Goal: Check status: Check status

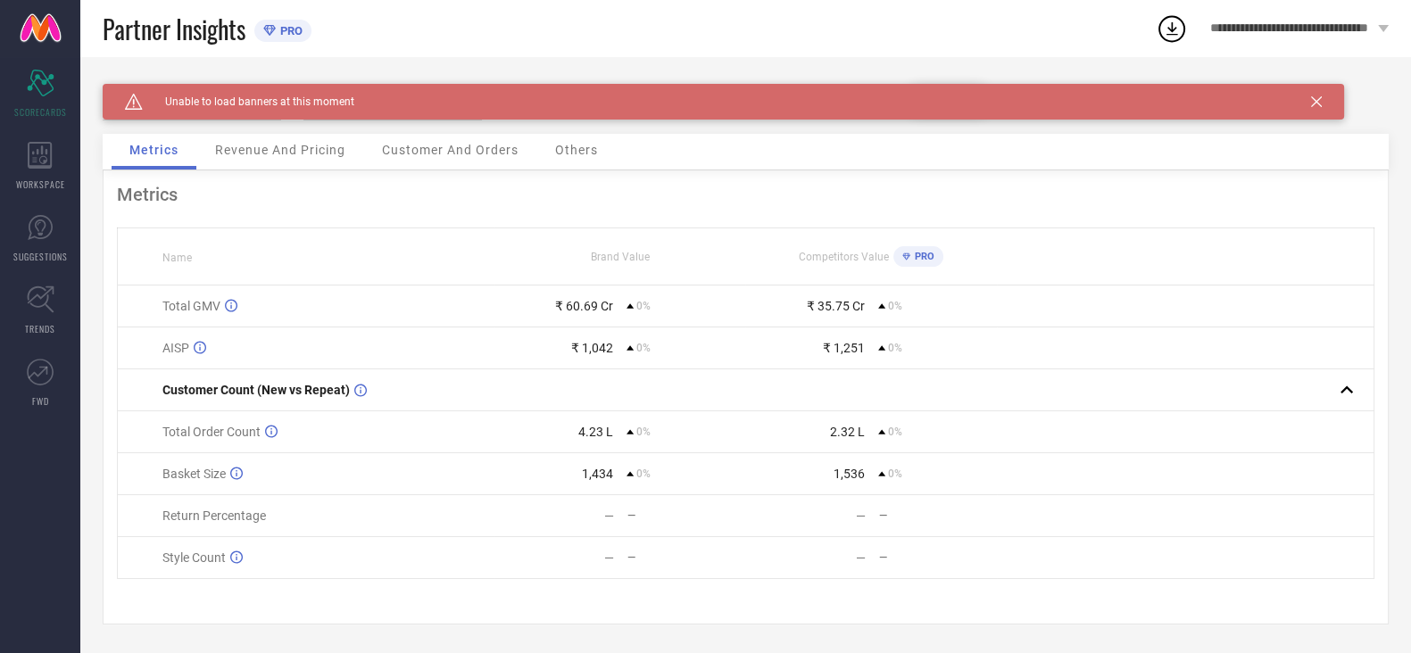
click at [464, 154] on span "Customer And Orders" at bounding box center [450, 150] width 137 height 14
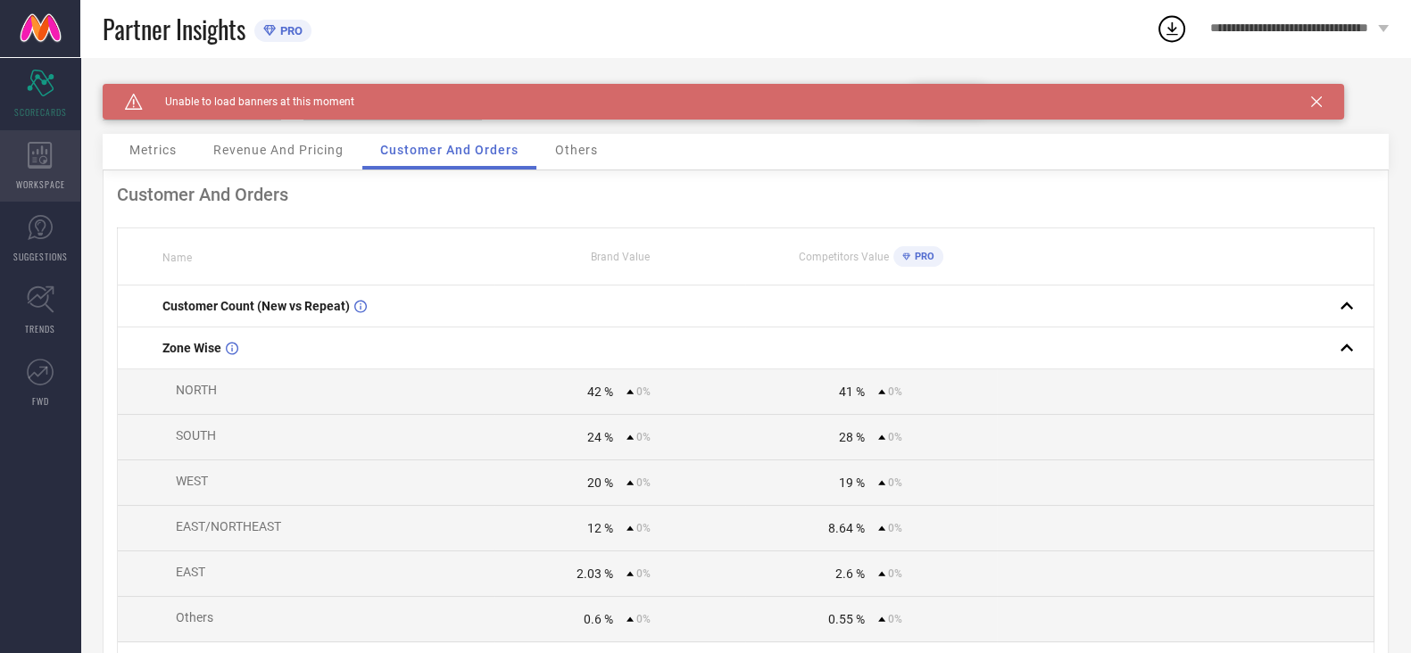
click at [32, 161] on icon at bounding box center [40, 155] width 25 height 27
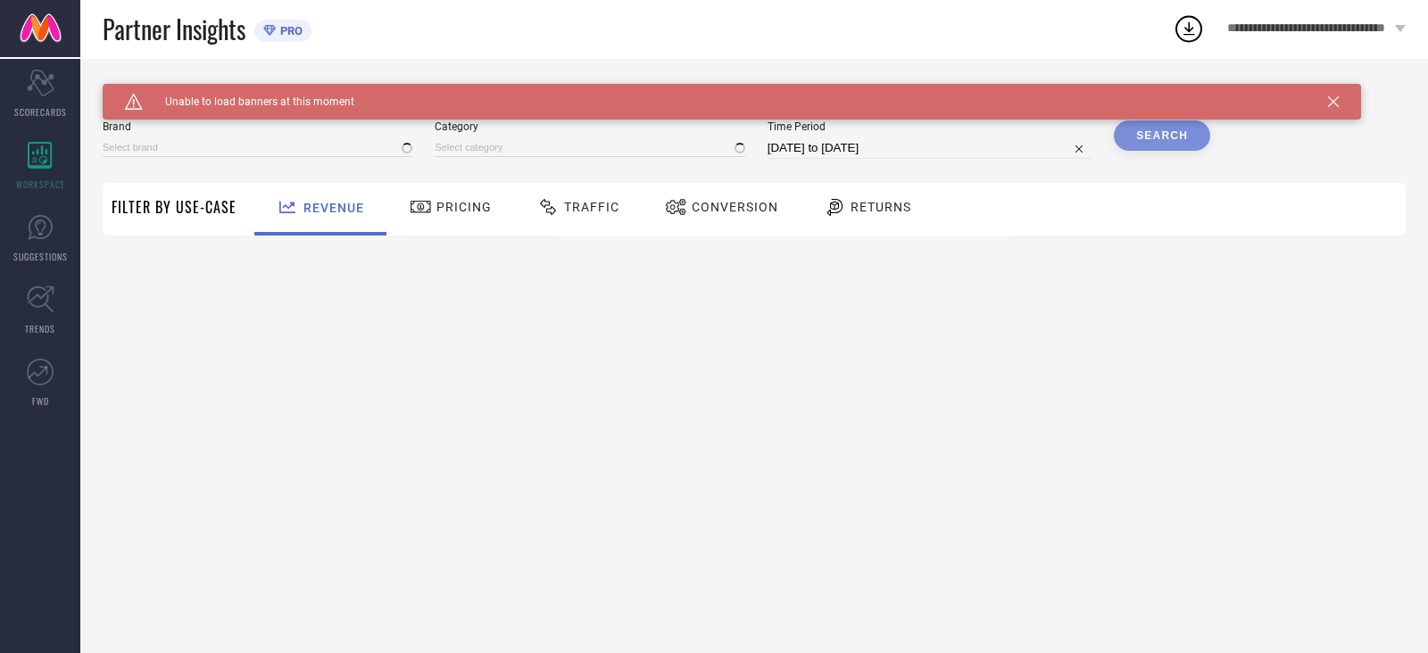
type input "H&M"
type input "All"
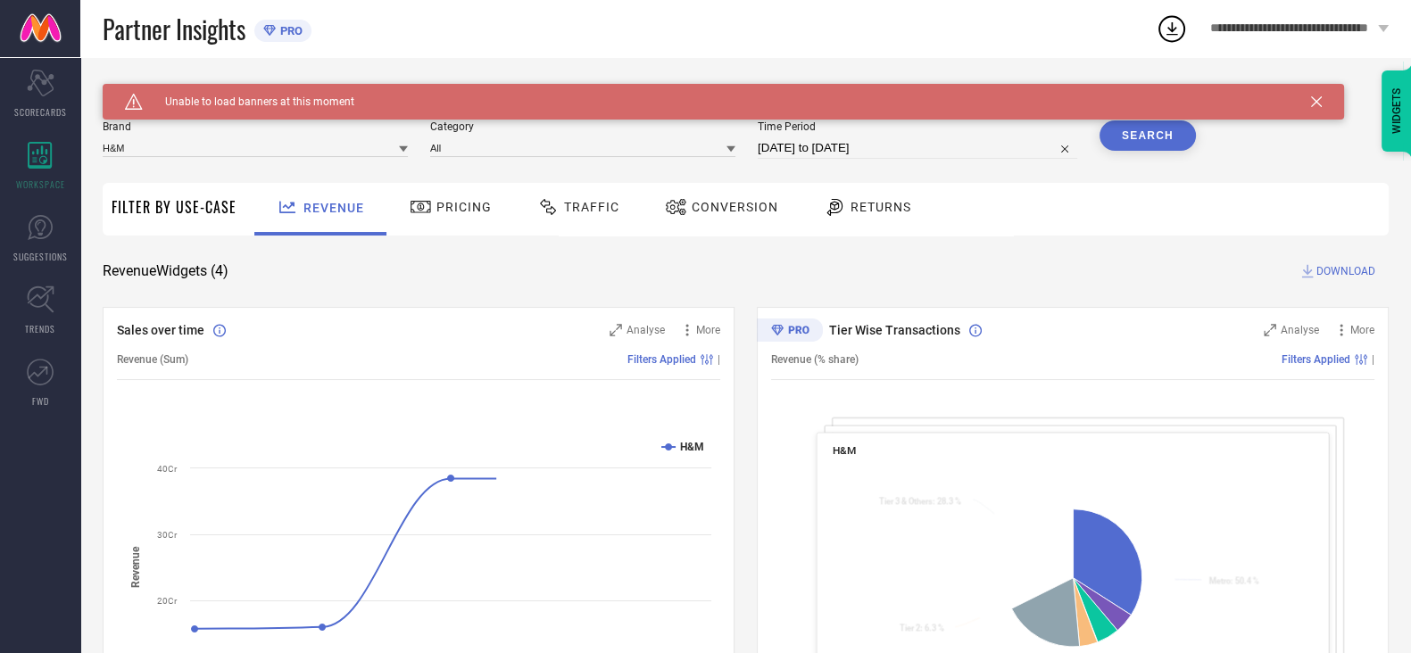
select select "8"
select select "2025"
select select "9"
select select "2025"
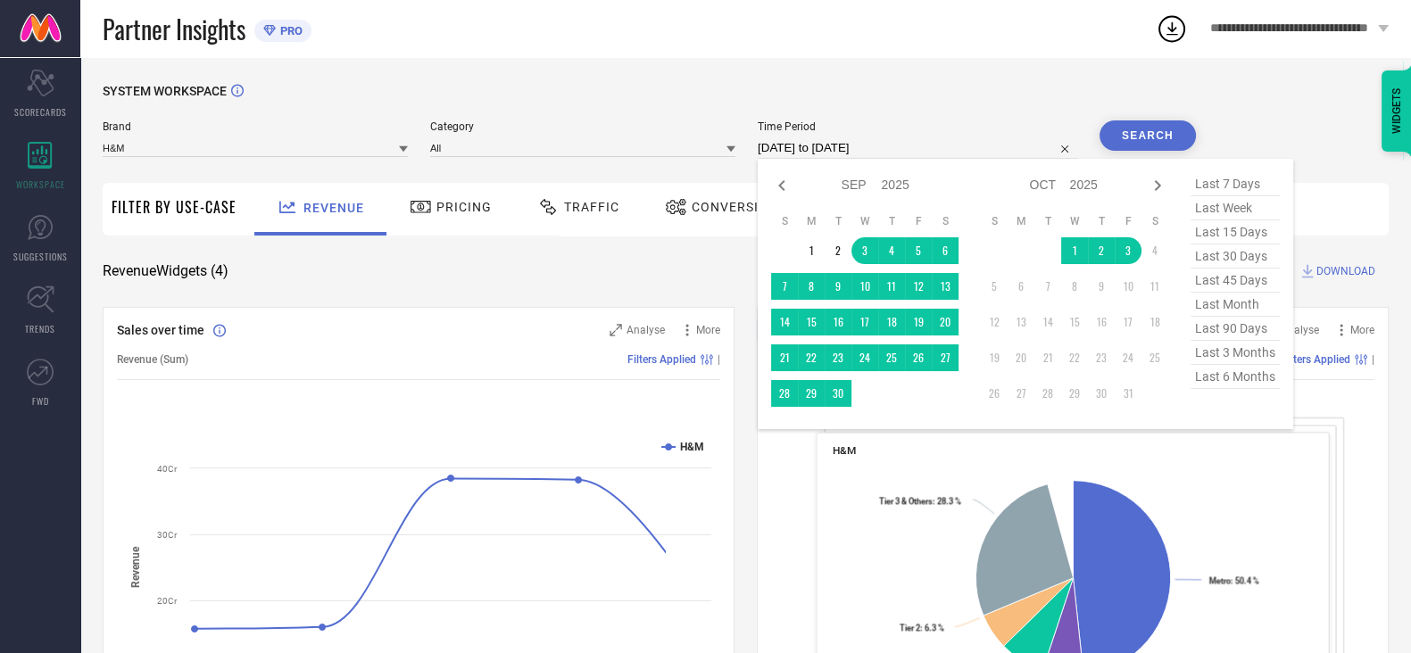
click at [851, 141] on input "[DATE] to [DATE]" at bounding box center [918, 147] width 320 height 21
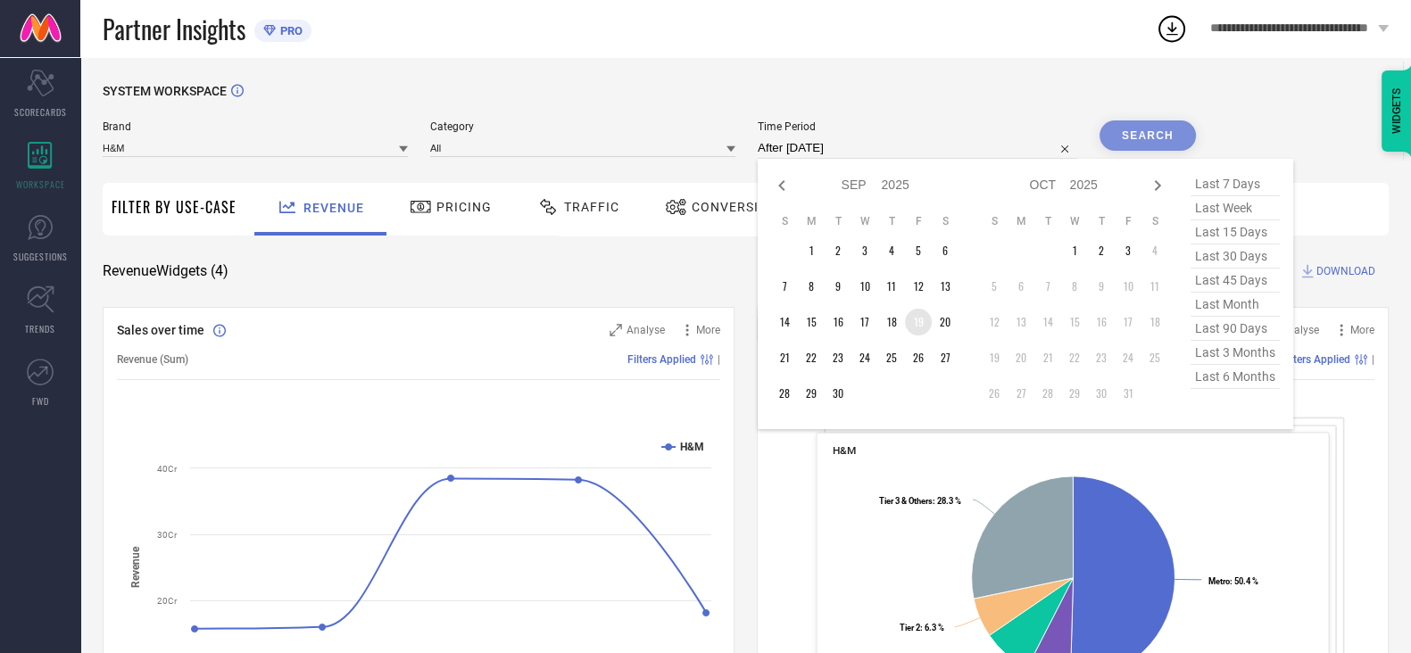
click at [922, 320] on td "19" at bounding box center [918, 322] width 27 height 27
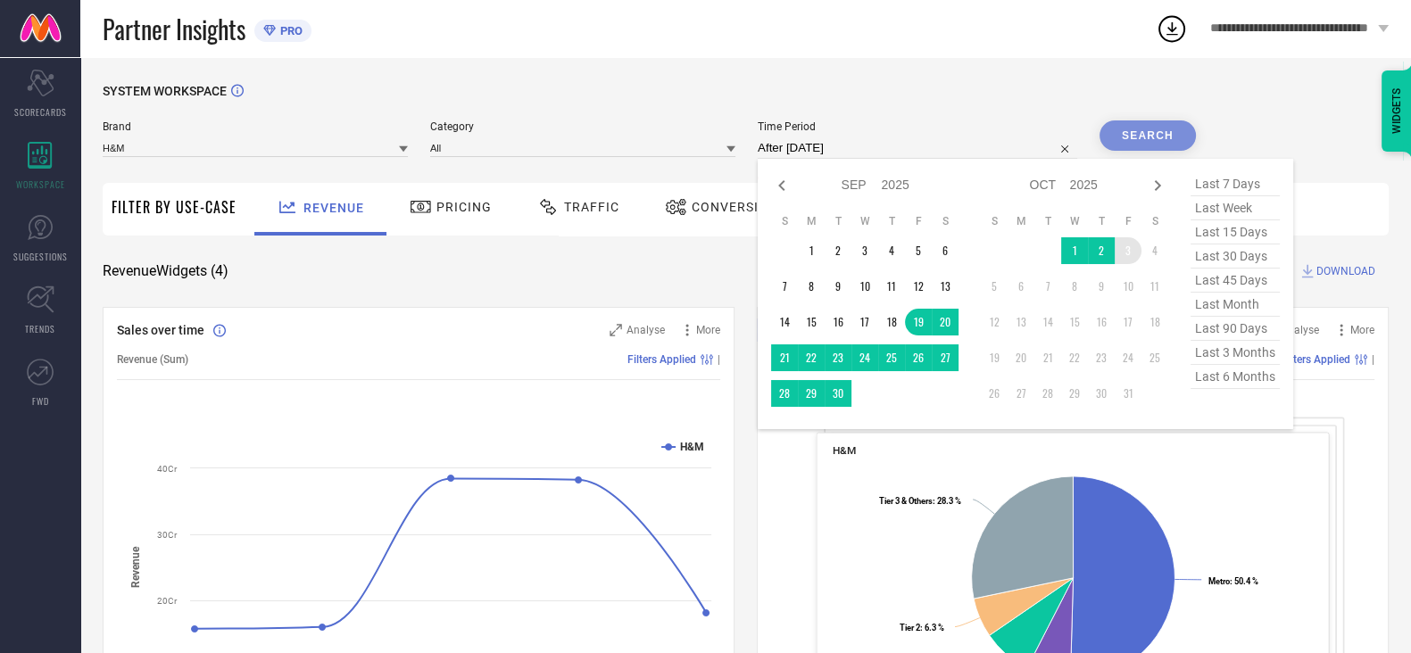
type input "[DATE] to [DATE]"
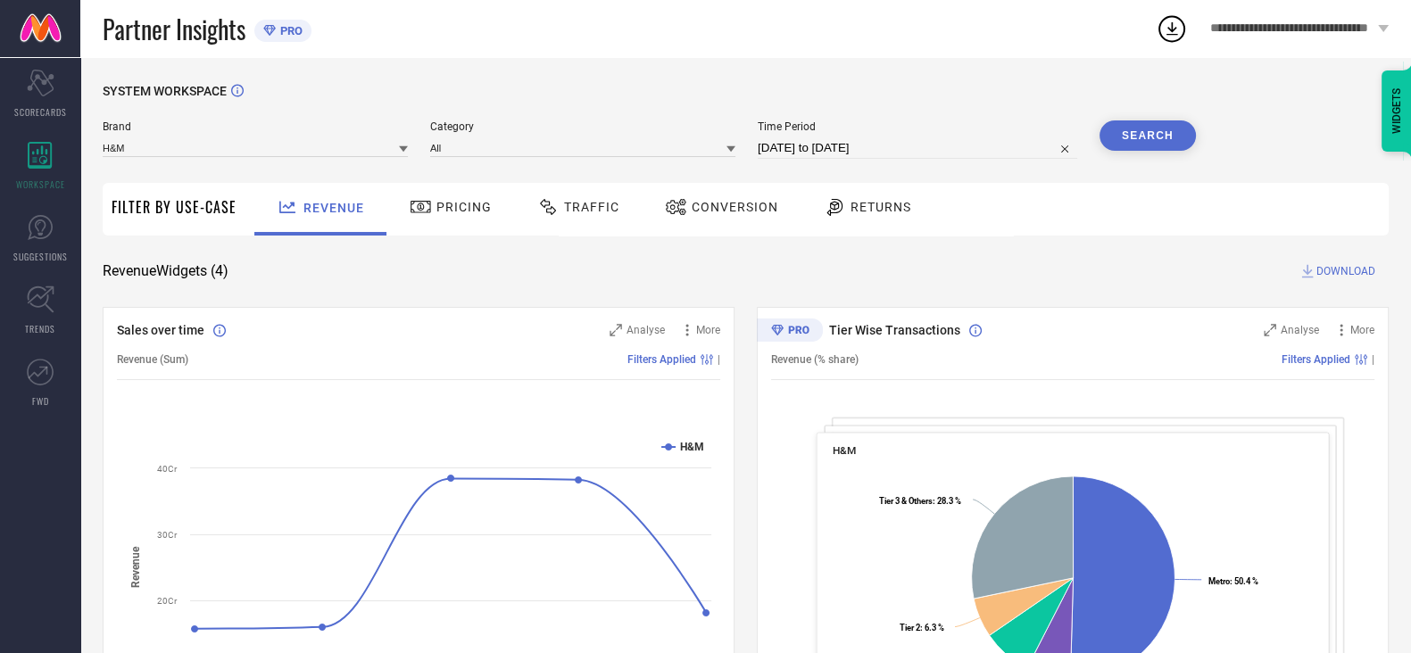
click at [1175, 130] on button "Search" at bounding box center [1148, 135] width 96 height 30
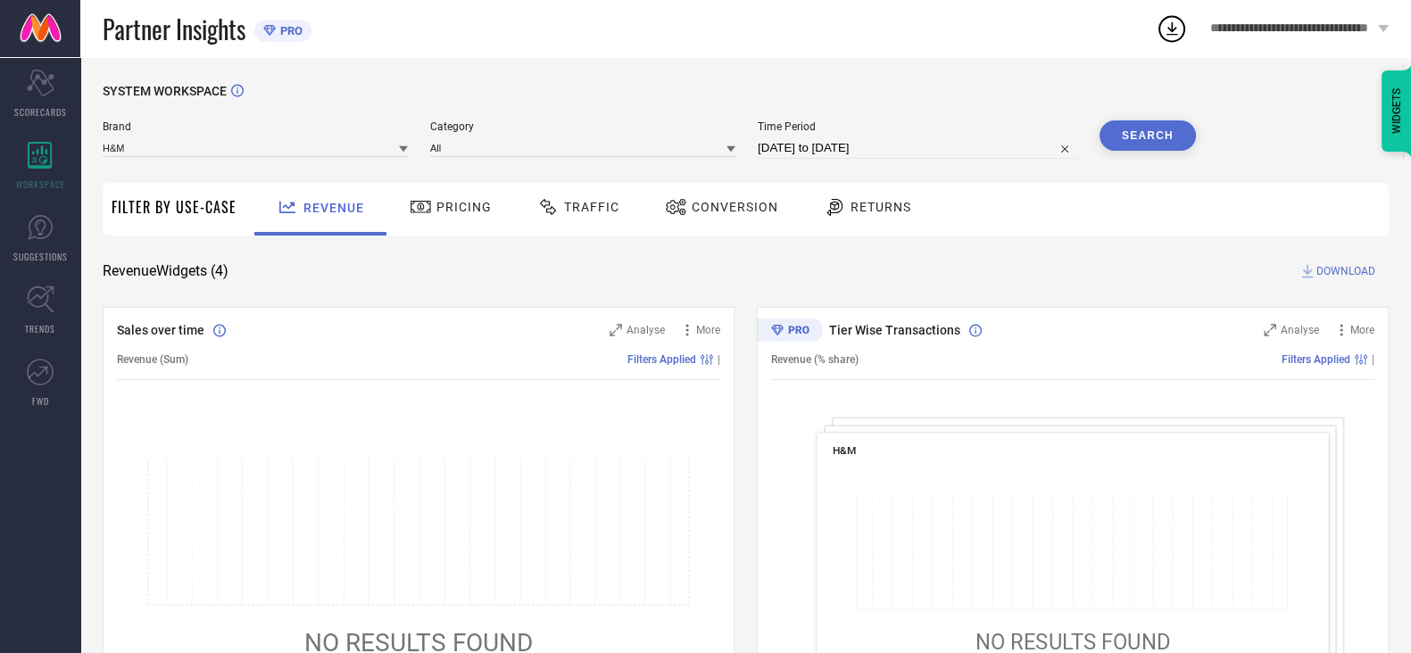
select select "8"
select select "2025"
select select "9"
select select "2025"
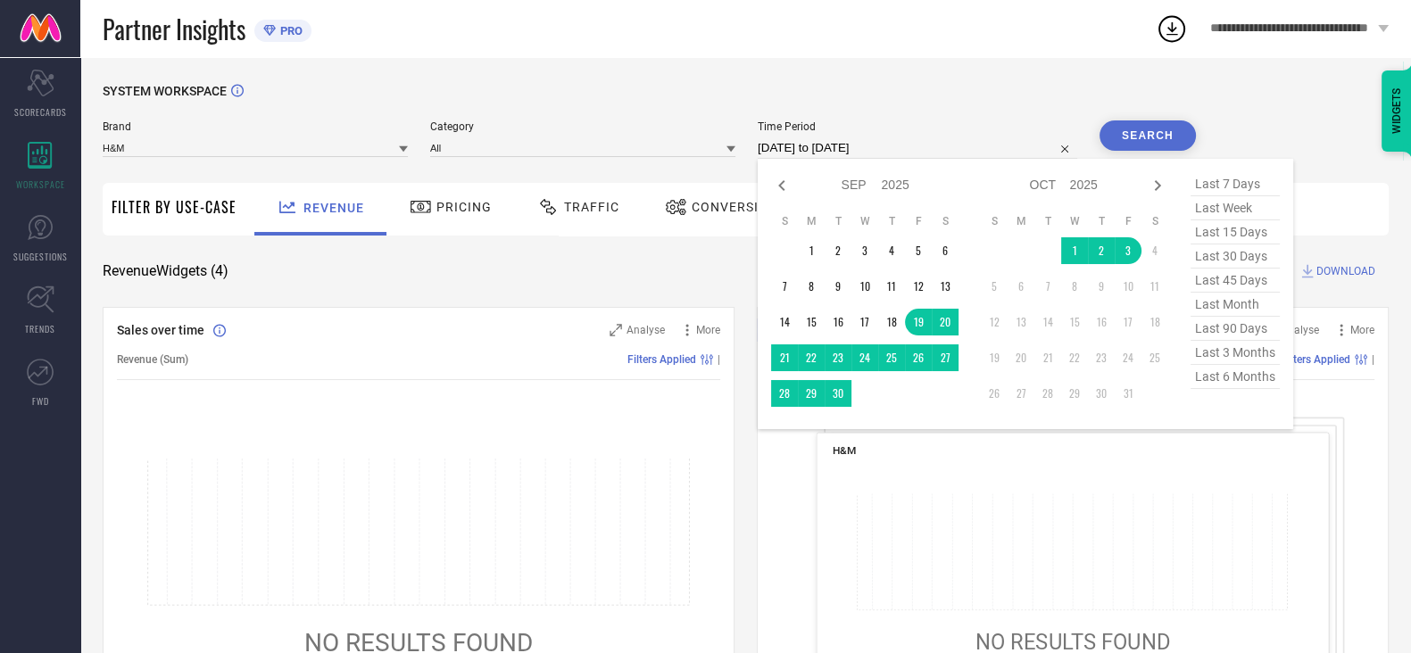
click at [806, 147] on input "[DATE] to [DATE]" at bounding box center [918, 147] width 320 height 21
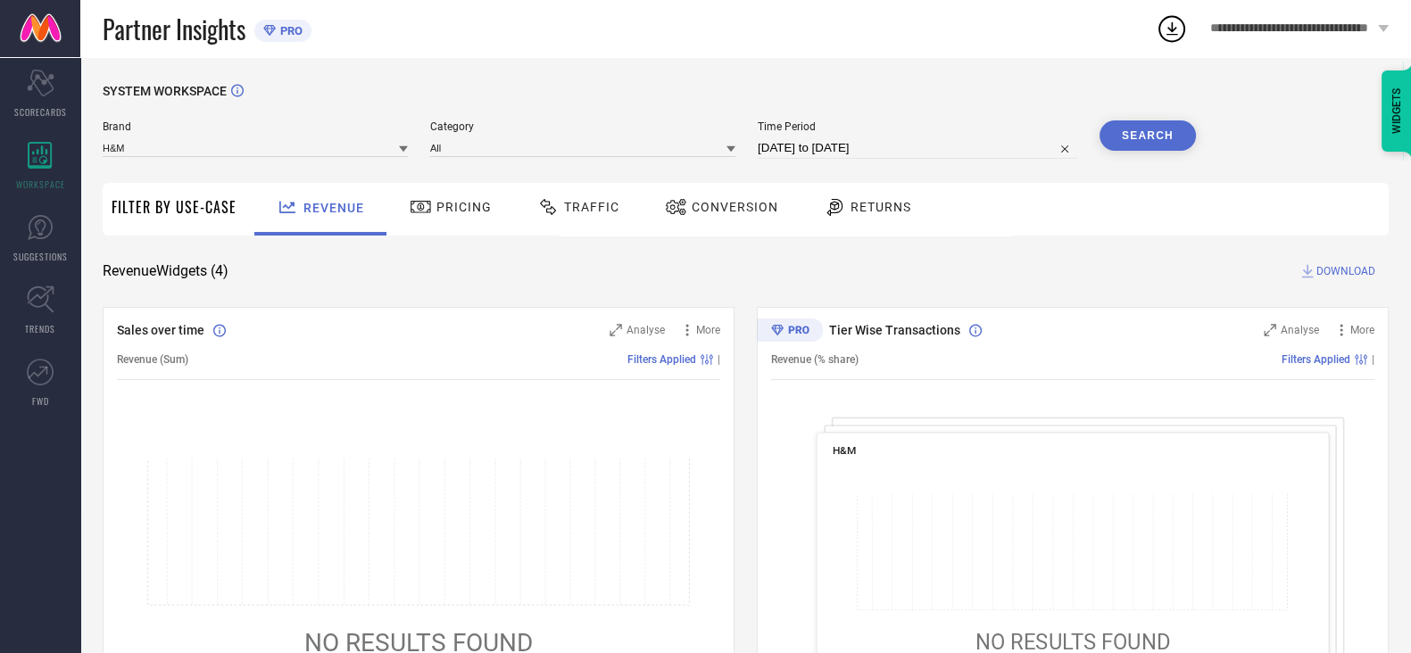
click at [915, 68] on div "SYSTEM WORKSPACE Brand H&M Category All Time Period [DATE] to [DATE] Search Fil…" at bounding box center [745, 653] width 1331 height 1192
